Goal: Task Accomplishment & Management: Complete application form

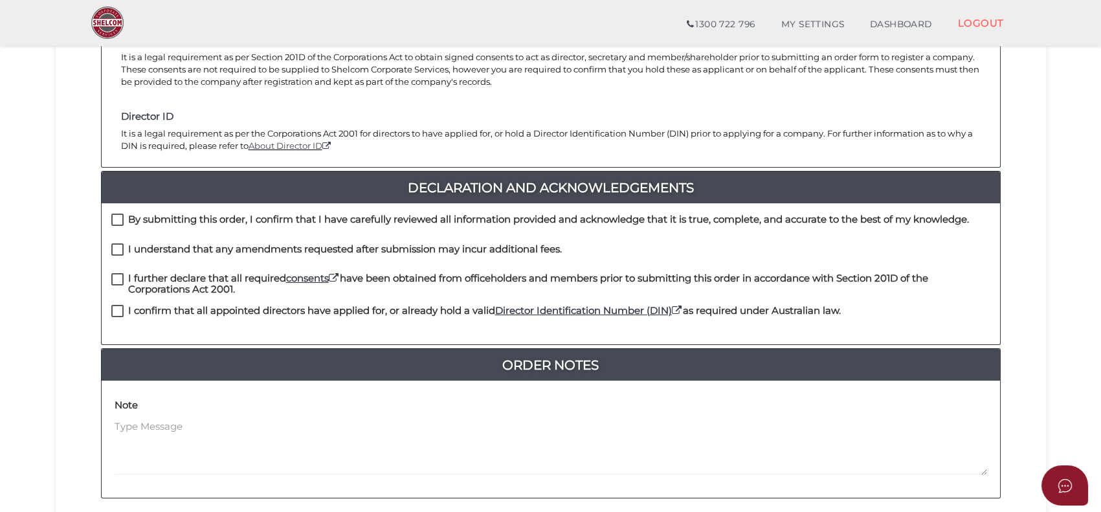
scroll to position [207, 0]
click at [157, 210] on div "By submitting this order, I confirm that I have carefully reviewed all informat…" at bounding box center [551, 273] width 898 height 141
click at [158, 219] on h4 "By submitting this order, I confirm that I have carefully reviewed all informat…" at bounding box center [548, 219] width 841 height 11
checkbox input "true"
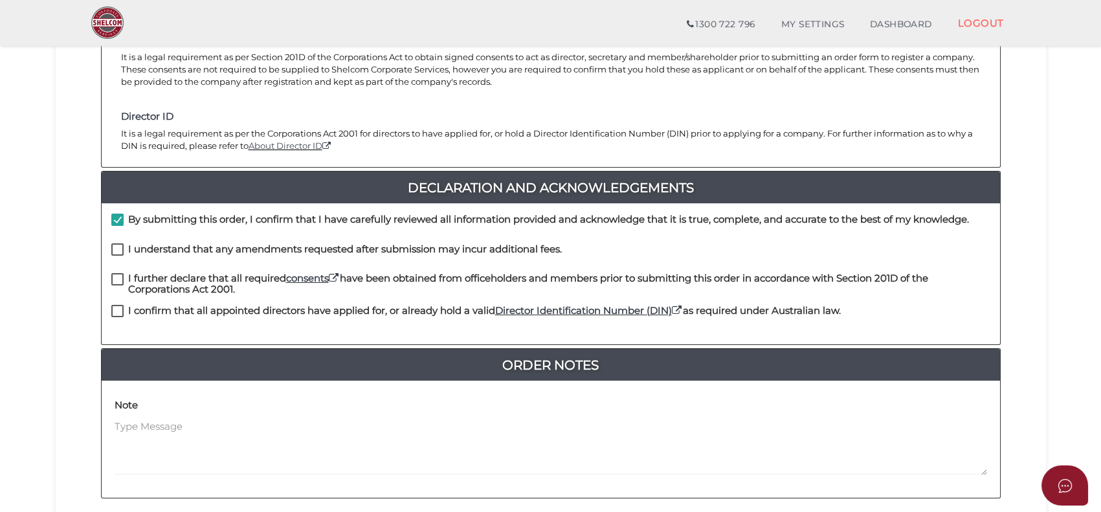
click at [175, 256] on label "I understand that any amendments requested after submission may incur additiona…" at bounding box center [336, 252] width 450 height 16
checkbox input "true"
click at [196, 292] on h4 "I further declare that all required consents have been obtained from officehold…" at bounding box center [559, 283] width 862 height 21
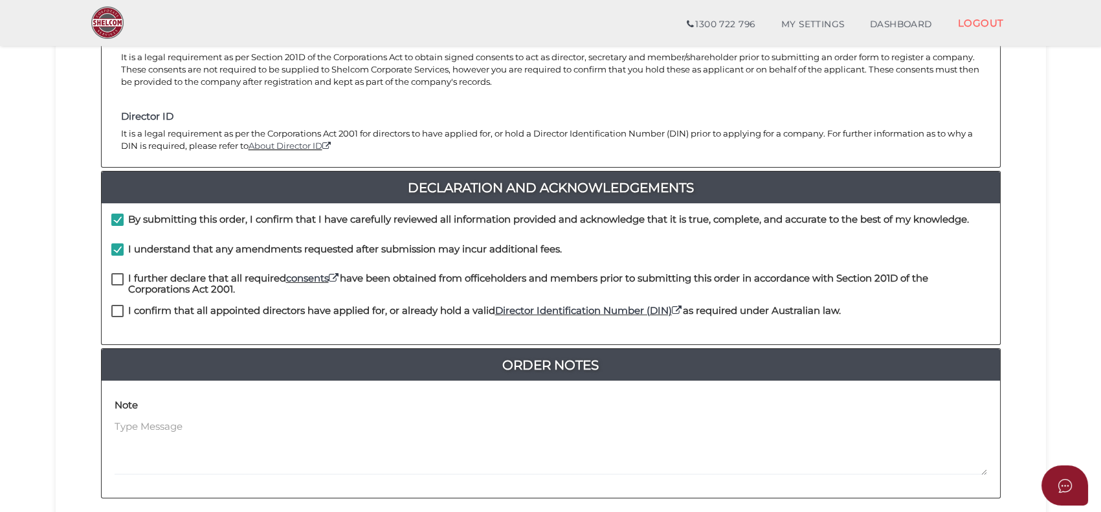
checkbox input "true"
click at [207, 309] on h4 "I confirm that all appointed directors have applied for, or already hold a vali…" at bounding box center [484, 310] width 712 height 11
checkbox input "true"
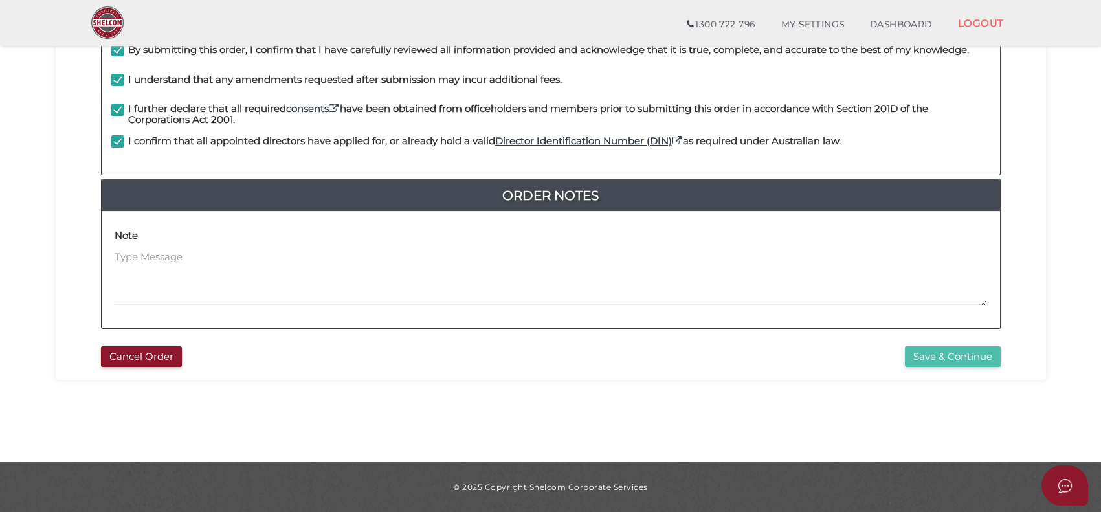
click at [936, 360] on button "Save & Continue" at bounding box center [953, 356] width 96 height 21
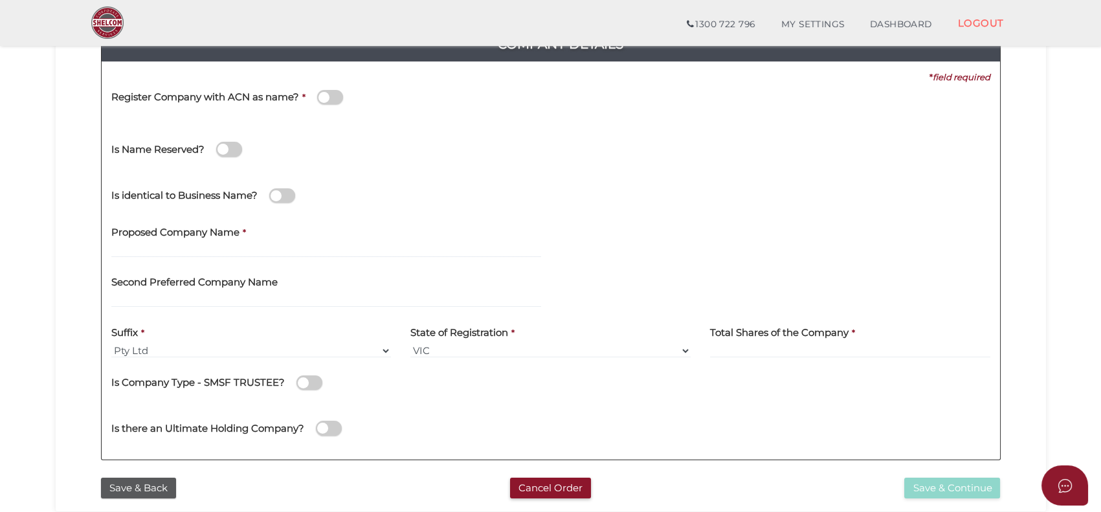
scroll to position [168, 0]
click at [285, 248] on input "text" at bounding box center [326, 250] width 430 height 14
type input "f"
type input "onetwothree"
click at [648, 247] on div at bounding box center [775, 241] width 449 height 50
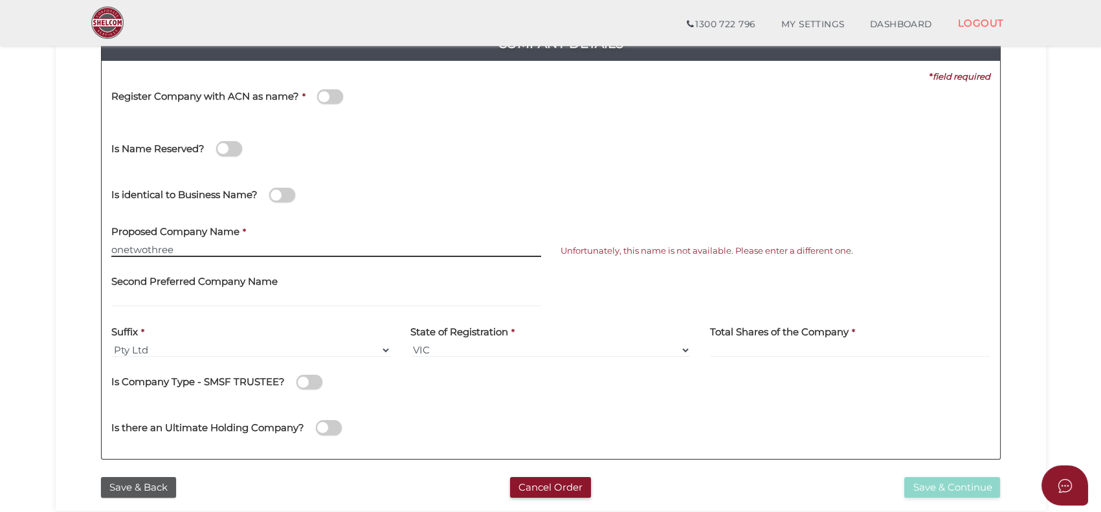
click at [432, 253] on input "onetwothree" at bounding box center [326, 250] width 430 height 14
click at [589, 237] on div "Unfortunately, this name is not available. Please enter a different one." at bounding box center [775, 241] width 449 height 50
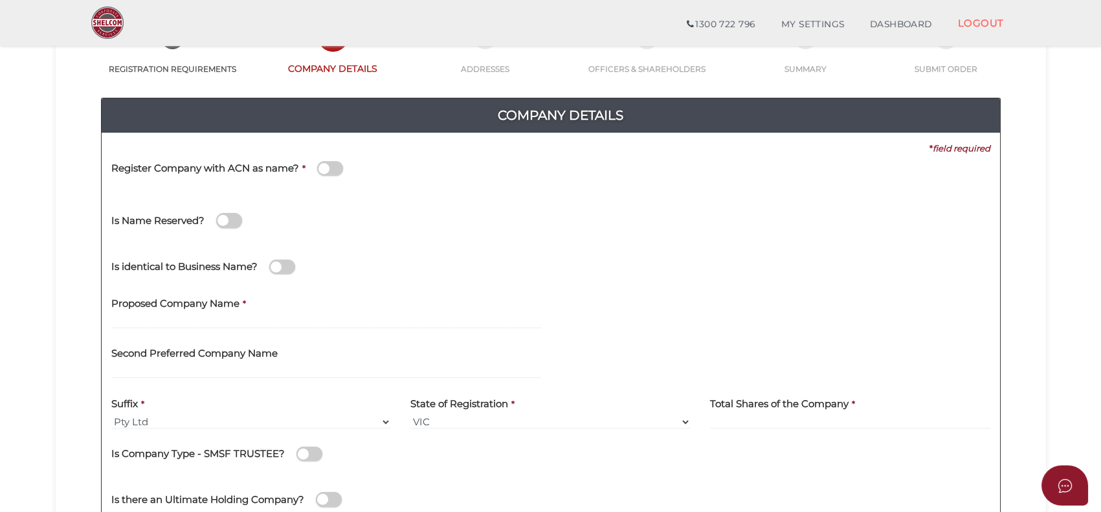
scroll to position [0, 0]
